Goal: Transaction & Acquisition: Subscribe to service/newsletter

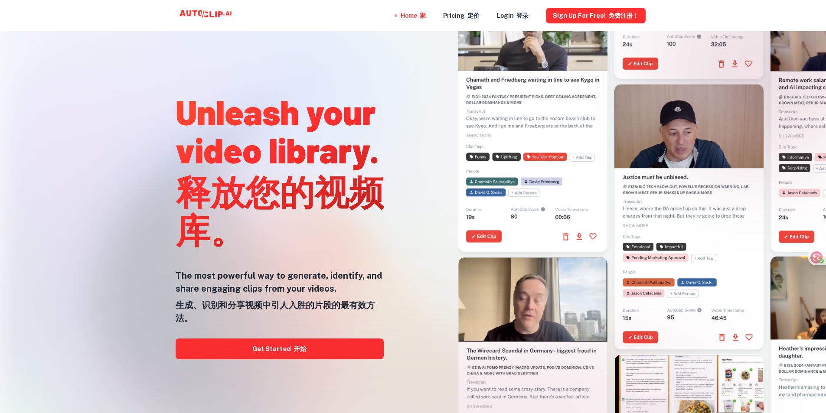
click at [355, 155] on h1 "Unleash your video library. 释放您的视频库。" at bounding box center [280, 172] width 208 height 160
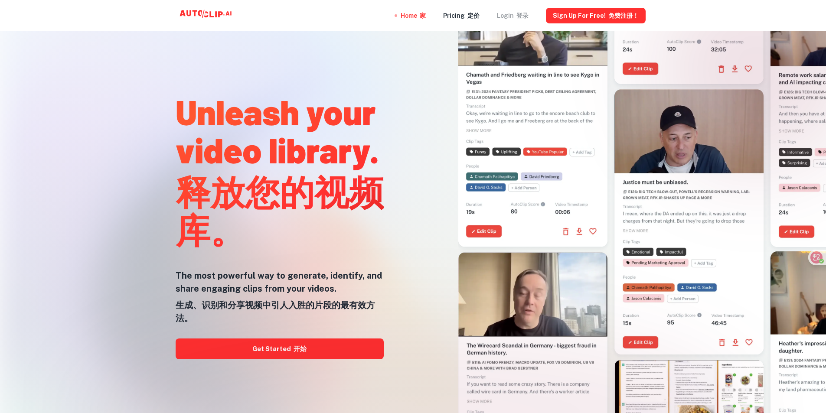
click at [523, 12] on font "登录" at bounding box center [523, 15] width 12 height 7
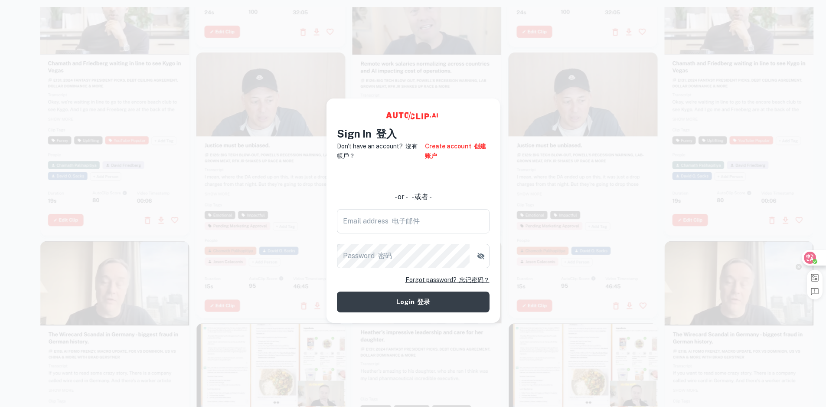
click at [816, 256] on div at bounding box center [813, 258] width 23 height 16
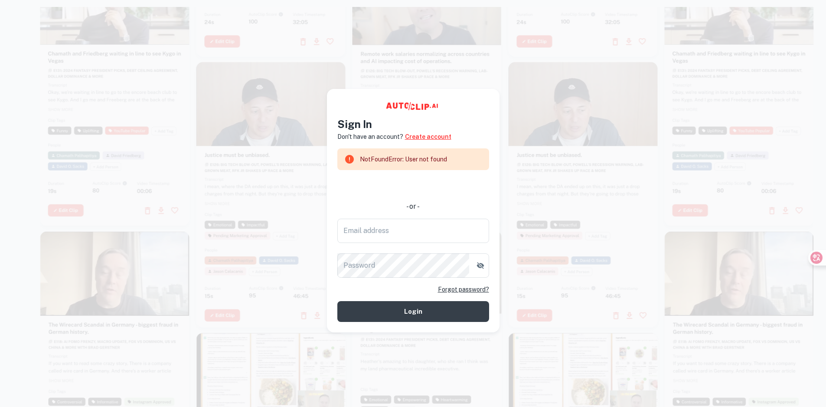
click at [427, 138] on link "Create account" at bounding box center [428, 137] width 46 height 10
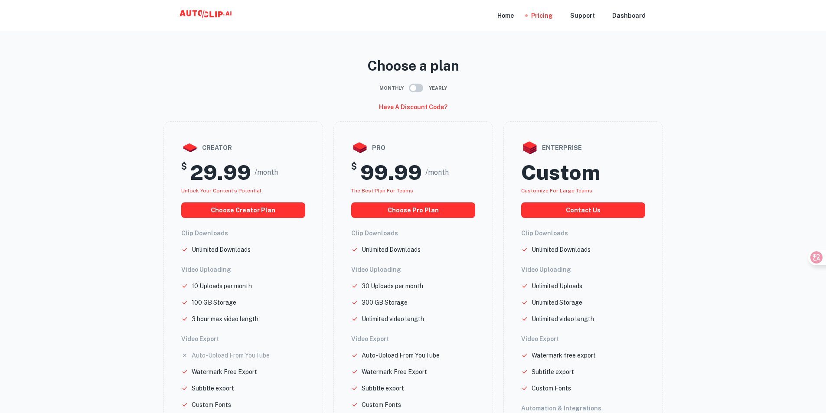
click at [717, 45] on main "Choose a plan Monthly Yearly Have a discount code? creator $ 29.99 /month Unloc…" at bounding box center [413, 283] width 826 height 552
click at [658, 53] on div "Choose a plan Monthly Yearly Have a discount code? creator $ 29.99 /month Unloc…" at bounding box center [413, 302] width 521 height 514
click at [511, 16] on div "Home" at bounding box center [506, 15] width 16 height 31
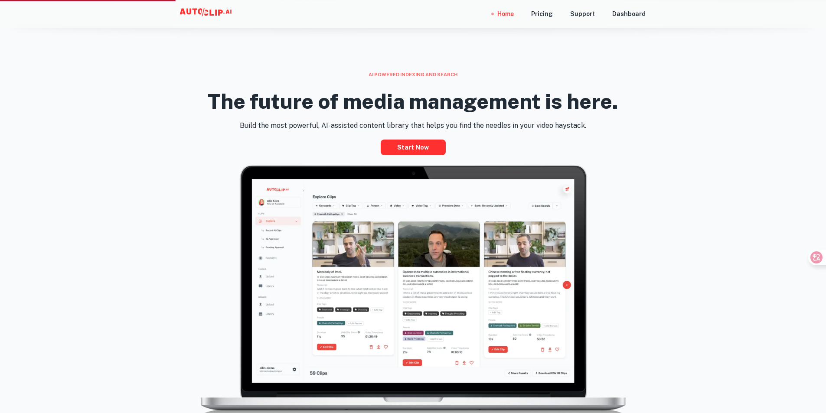
scroll to position [434, 0]
